Goal: Information Seeking & Learning: Learn about a topic

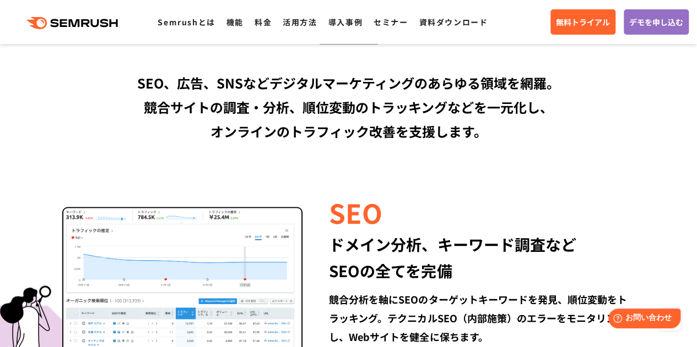
scroll to position [991, 0]
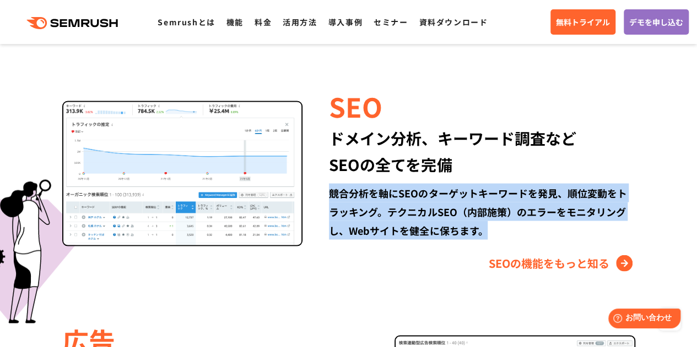
drag, startPoint x: 328, startPoint y: 192, endPoint x: 576, endPoint y: 230, distance: 251.2
click at [576, 230] on div "SEO ドメイン分析、キーワード調査など SEOの全てを完備 競合分析を軸にSEOのターゲットキーワードを発見、順位変動をトラッキング。テクニカルSEO（内部…" at bounding box center [468, 179] width 332 height 185
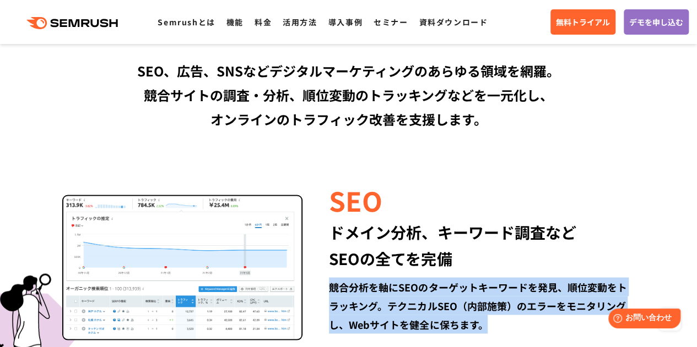
scroll to position [1062, 0]
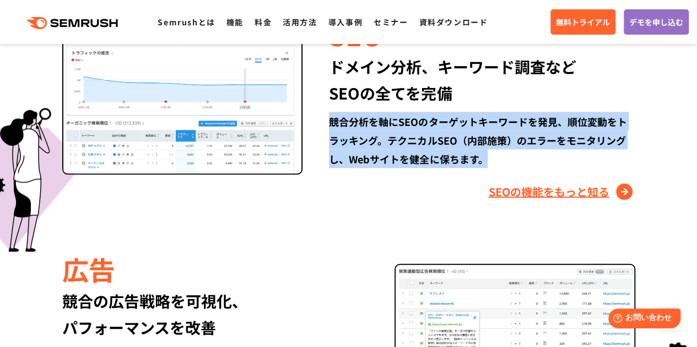
click at [556, 199] on link "SEOの機能をもっと知る" at bounding box center [561, 192] width 146 height 18
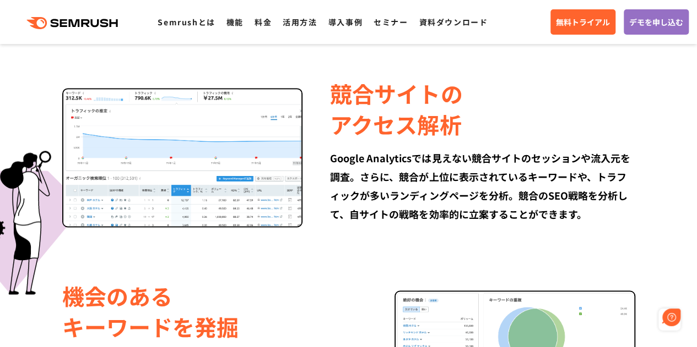
scroll to position [771, 0]
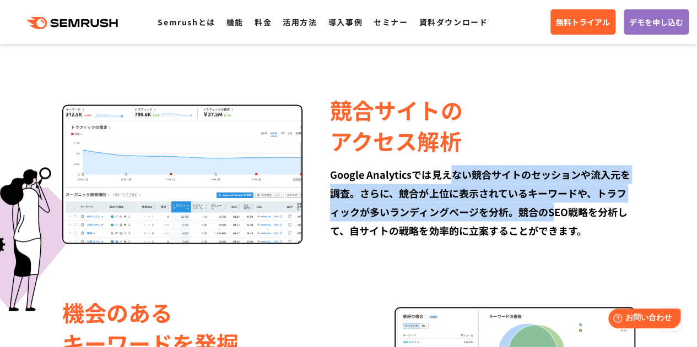
drag, startPoint x: 447, startPoint y: 170, endPoint x: 552, endPoint y: 204, distance: 110.2
click at [552, 204] on div "Google Analyticsでは見えない競合サイトのセッションや流入元を調査。さらに、競合が上位に表示されているキーワードや、トラフィックが多いランディン…" at bounding box center [482, 202] width 305 height 75
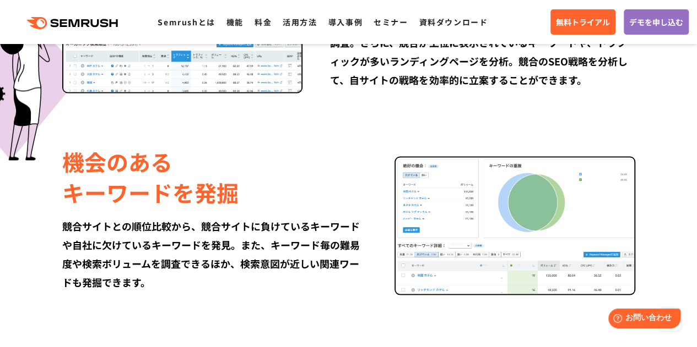
scroll to position [936, 0]
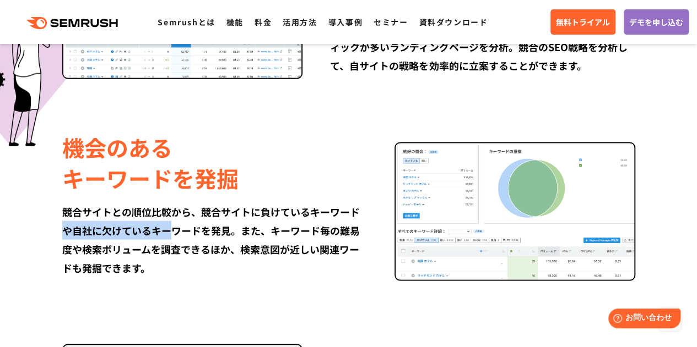
drag, startPoint x: 61, startPoint y: 222, endPoint x: 170, endPoint y: 237, distance: 110.0
click at [170, 237] on div "機会のある キーワードを発掘 競合サイトとの順位比較から、競合サイトに負けているキーワードや自社に欠けているキーワードを発見。また、キーワード毎の難易度や検索…" at bounding box center [348, 204] width 633 height 153
drag, startPoint x: 94, startPoint y: 244, endPoint x: 81, endPoint y: 247, distance: 13.0
click at [94, 245] on div "競合サイトとの順位比較から、競合サイトに負けているキーワードや自社に欠けているキーワードを発見。また、キーワード毎の難易度や検索ボリュームを調査できるほか、検…" at bounding box center [214, 239] width 305 height 75
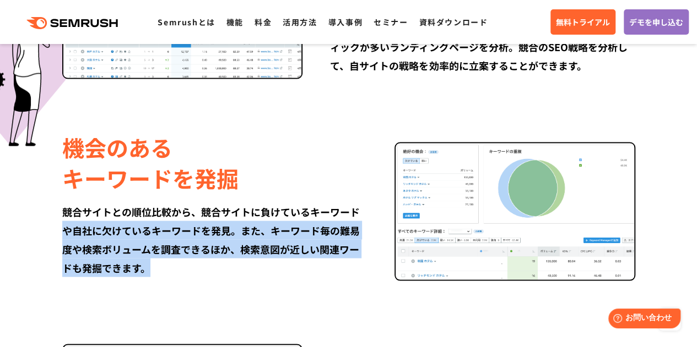
drag, startPoint x: 61, startPoint y: 238, endPoint x: 284, endPoint y: 266, distance: 224.8
click at [284, 266] on div "機会のある キーワードを発掘 競合サイトとの順位比較から、競合サイトに負けているキーワードや自社に欠けているキーワードを発見。また、キーワード毎の難易度や検索…" at bounding box center [348, 204] width 633 height 153
click at [284, 267] on div "競合サイトとの順位比較から、競合サイトに負けているキーワードや自社に欠けているキーワードを発見。また、キーワード毎の難易度や検索ボリュームを調査できるほか、検…" at bounding box center [214, 239] width 305 height 75
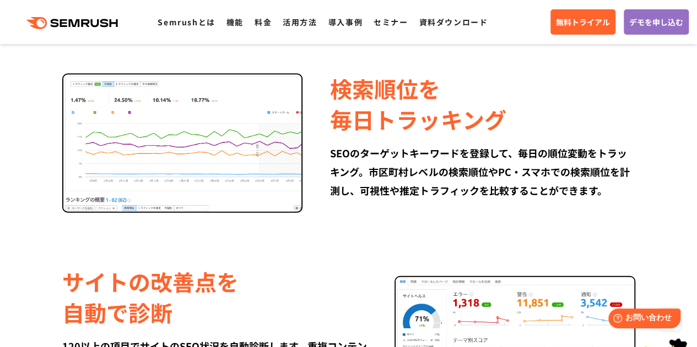
scroll to position [1211, 0]
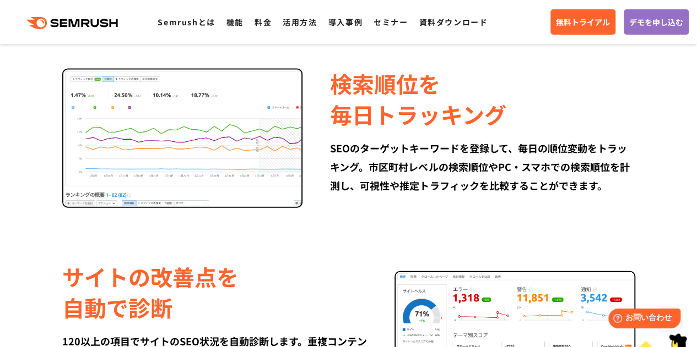
click at [387, 178] on div "SEOのターゲットキーワードを登録して、毎日の順位変動をトラッキング。市区町村レベルの検索順位やPC・スマホでの検索順位を計測し、可視性や推定トラフィックを比…" at bounding box center [482, 167] width 305 height 56
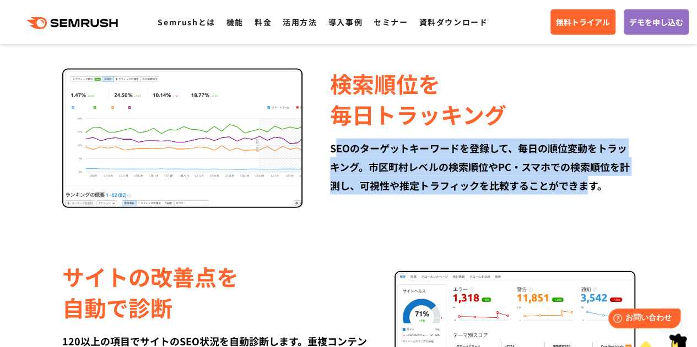
drag, startPoint x: 336, startPoint y: 149, endPoint x: 586, endPoint y: 184, distance: 253.0
click at [586, 184] on div "SEOのターゲットキーワードを登録して、毎日の順位変動をトラッキング。市区町村レベルの検索順位やPC・スマホでの検索順位を計測し、可視性や推定トラフィックを比…" at bounding box center [482, 167] width 305 height 56
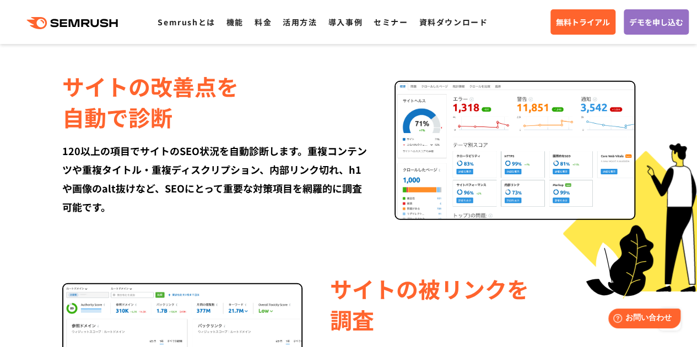
scroll to position [1377, 0]
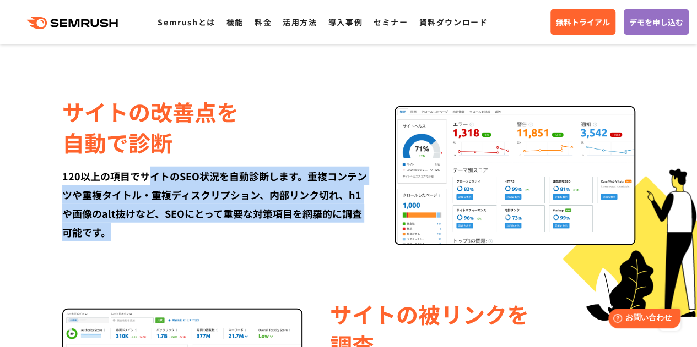
drag, startPoint x: 152, startPoint y: 177, endPoint x: 278, endPoint y: 230, distance: 136.4
click at [278, 230] on div "120以上の項目でサイトのSEO状況を自動診断します。重複コンテンツや重複タイトル・重複ディスクリプション、内部リンク切れ、h1や画像のalt抜けなど、SEO…" at bounding box center [214, 204] width 305 height 75
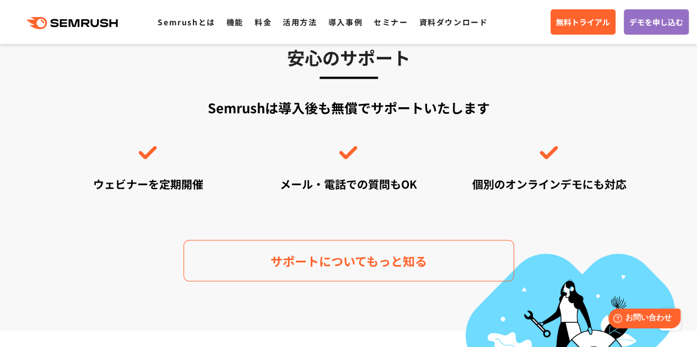
scroll to position [3029, 0]
